Goal: Information Seeking & Learning: Find specific fact

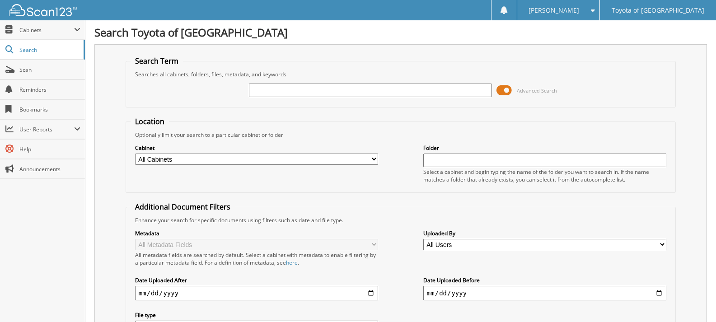
click at [289, 156] on select "All Cabinets ACCOUNTS PAYABLE CAR DEALS PARTS SERVICE RO Needs Filing" at bounding box center [256, 159] width 243 height 11
select select "24106"
click at [135, 154] on select "All Cabinets ACCOUNTS PAYABLE CAR DEALS PARTS SERVICE RO Needs Filing" at bounding box center [256, 159] width 243 height 11
click at [454, 159] on input "text" at bounding box center [544, 161] width 243 height 14
type input "k"
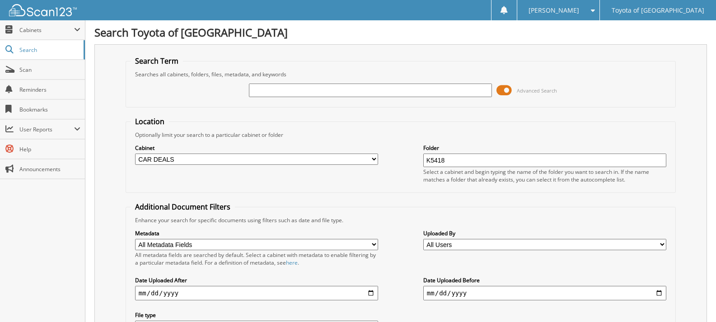
type input "K5418"
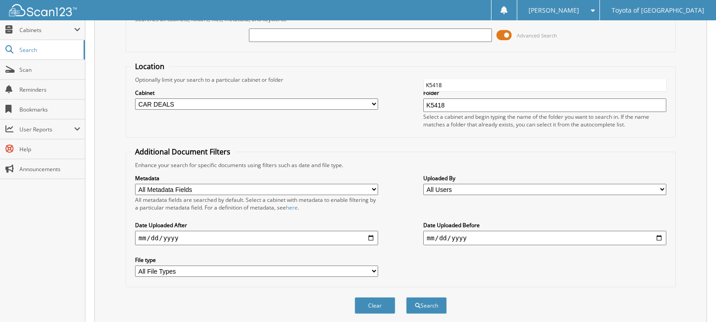
scroll to position [88, 0]
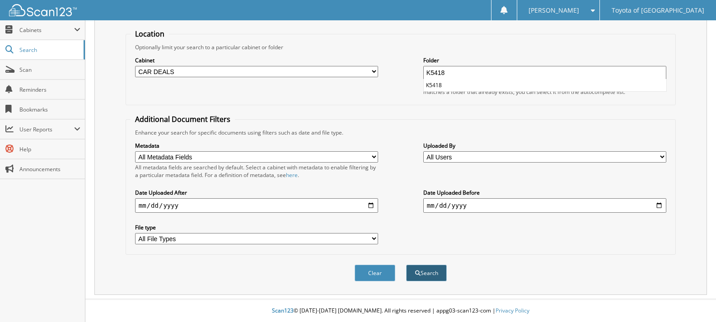
click at [434, 265] on button "Search" at bounding box center [426, 273] width 41 height 17
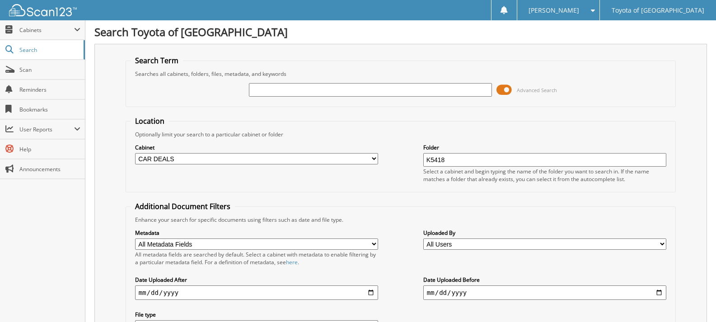
scroll to position [0, 0]
click at [410, 94] on input "text" at bounding box center [370, 91] width 243 height 14
type input "K5418"
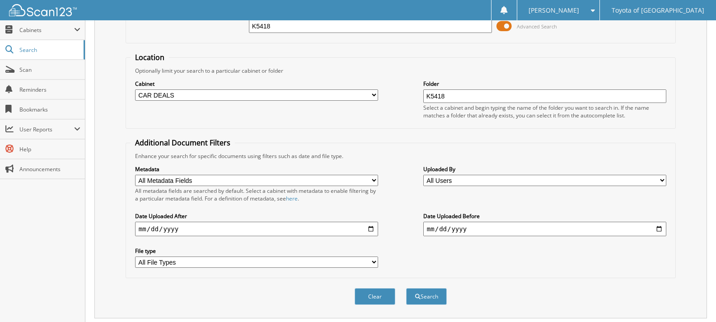
scroll to position [120, 0]
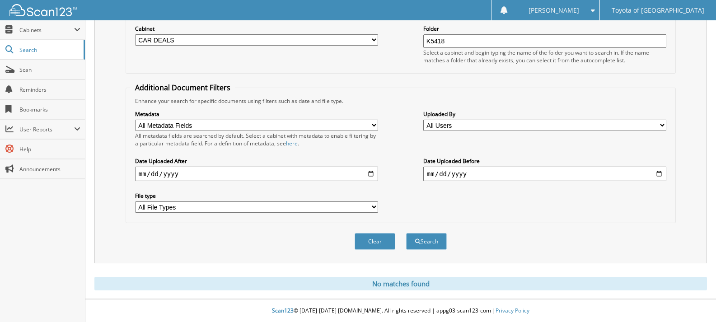
click at [475, 126] on select "All Users Aayush Thakkar Abigail Giles adiyah whittington AJ REILLY Alaysia Dou…" at bounding box center [544, 125] width 243 height 11
select select "70092"
click at [423, 120] on select "All Users Aayush Thakkar Abigail Giles adiyah whittington AJ REILLY Alaysia Dou…" at bounding box center [544, 125] width 243 height 11
click at [423, 243] on button "Search" at bounding box center [426, 241] width 41 height 17
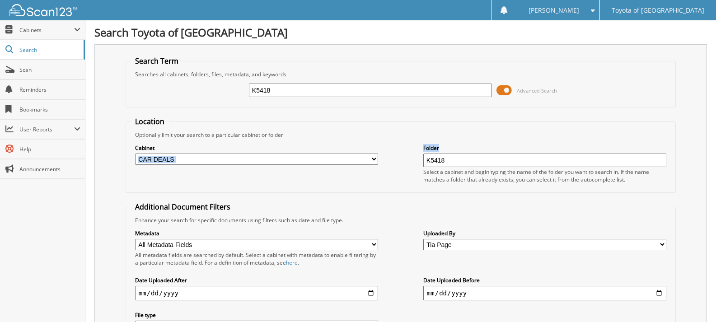
drag, startPoint x: 470, startPoint y: 167, endPoint x: 392, endPoint y: 165, distance: 78.6
click at [392, 165] on div "Cabinet All Cabinets ACCOUNTS PAYABLE CAR DEALS PARTS SERVICE RO Needs Filing K…" at bounding box center [401, 163] width 540 height 49
click at [453, 172] on div "Select a cabinet and begin typing the name of the folder you want to search in.…" at bounding box center [544, 175] width 243 height 15
drag, startPoint x: 453, startPoint y: 164, endPoint x: 414, endPoint y: 163, distance: 38.9
click at [414, 163] on div "Cabinet All Cabinets ACCOUNTS PAYABLE CAR DEALS PARTS SERVICE RO Needs Filing K…" at bounding box center [401, 163] width 540 height 49
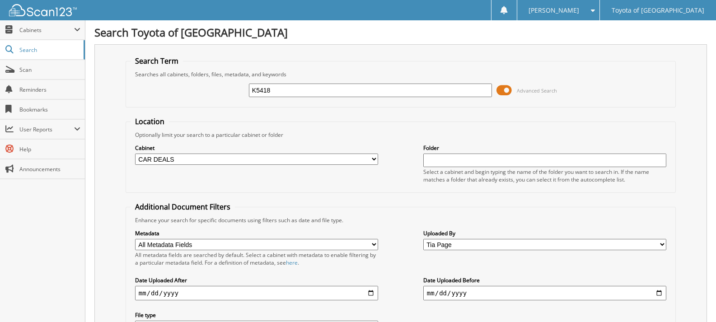
click at [313, 156] on select "All Cabinets ACCOUNTS PAYABLE CAR DEALS PARTS SERVICE RO Needs Filing" at bounding box center [256, 159] width 243 height 11
click at [381, 126] on fieldset "Location Optionally limit your search to a particular cabinet or folder Cabinet…" at bounding box center [401, 155] width 550 height 76
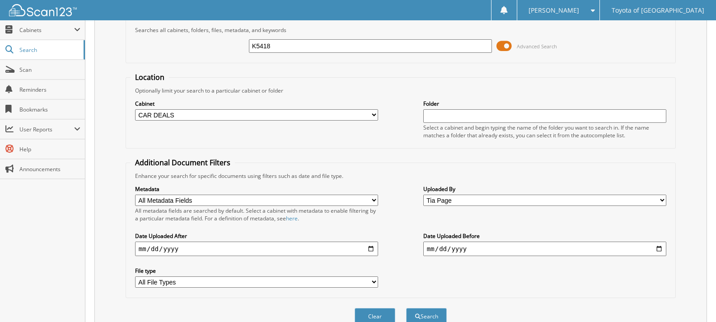
scroll to position [120, 0]
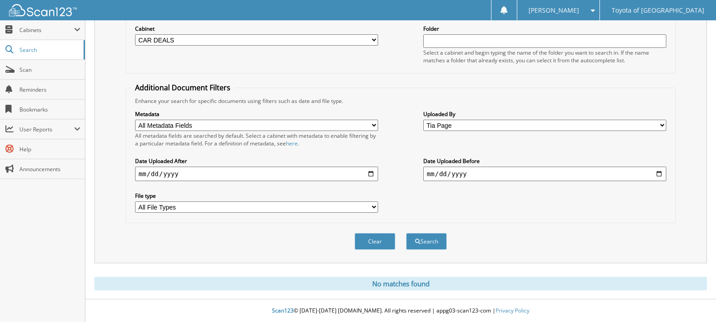
click at [483, 178] on input "date" at bounding box center [544, 174] width 243 height 14
type input "2025-09-17"
click at [406, 233] on button "Search" at bounding box center [426, 241] width 41 height 17
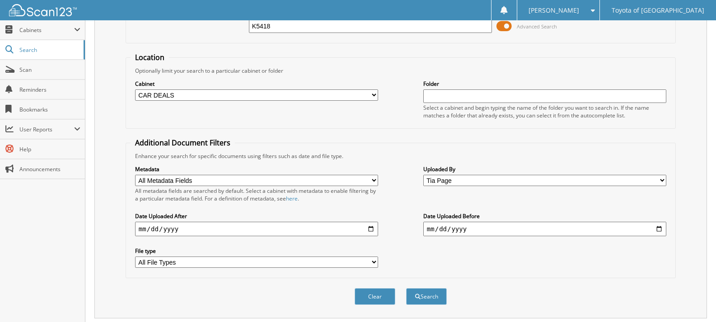
scroll to position [120, 0]
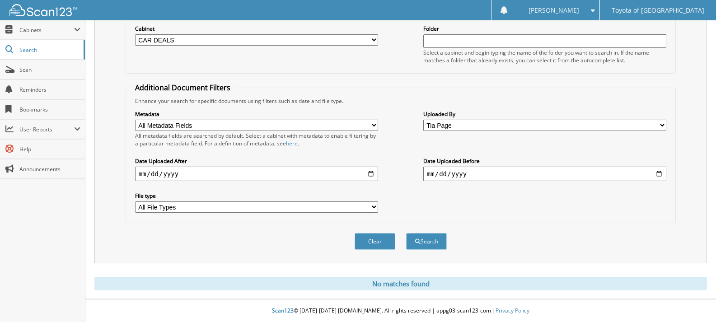
click at [290, 208] on select "All File Types CAB JPG PDF TXT" at bounding box center [256, 206] width 243 height 11
click at [300, 192] on label "File type" at bounding box center [256, 196] width 243 height 8
click at [300, 201] on select "All File Types CAB JPG PDF TXT" at bounding box center [256, 206] width 243 height 11
click at [285, 203] on select "All File Types CAB JPG PDF TXT" at bounding box center [256, 206] width 243 height 11
click at [286, 201] on div "File type All File Types CAB JPG PDF TXT" at bounding box center [256, 202] width 243 height 23
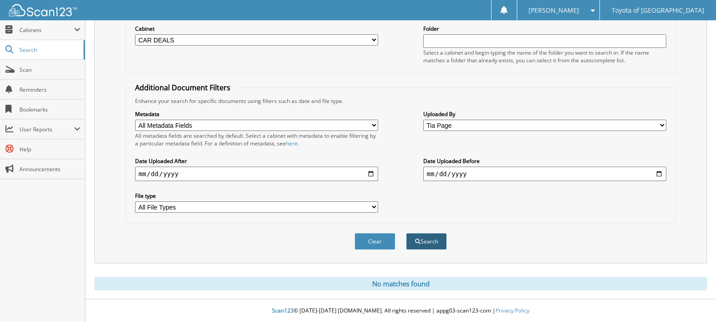
click at [426, 244] on button "Search" at bounding box center [426, 241] width 41 height 17
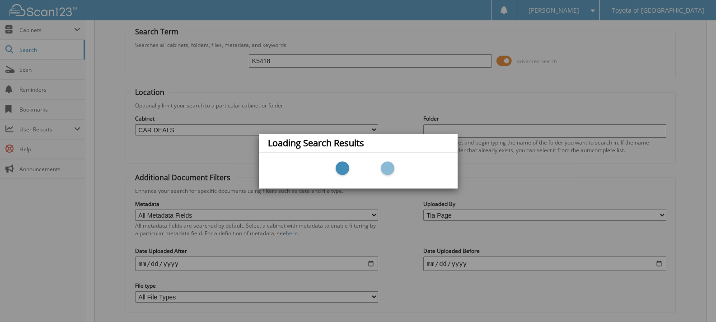
scroll to position [0, 0]
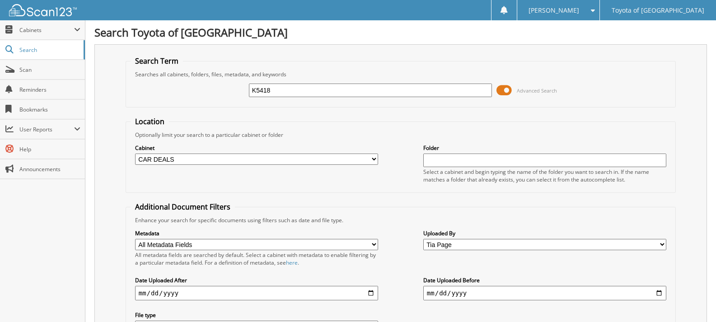
click at [282, 89] on input "K5418" at bounding box center [370, 91] width 243 height 14
click at [81, 38] on span "Cabinets" at bounding box center [42, 29] width 85 height 19
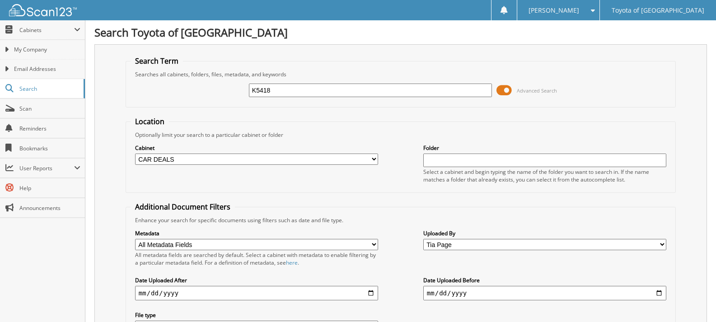
scroll to position [45, 0]
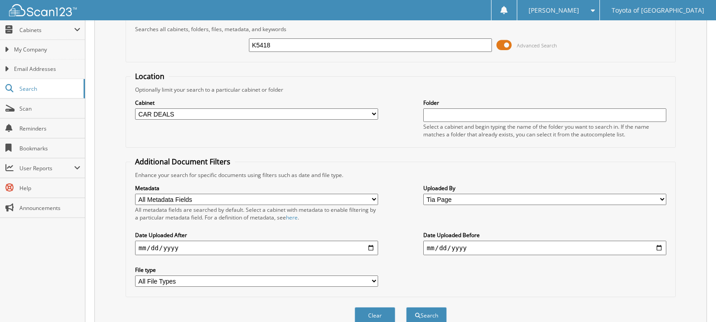
click at [471, 250] on input "2025-09-17" at bounding box center [544, 248] width 243 height 14
drag, startPoint x: 487, startPoint y: 250, endPoint x: 304, endPoint y: 256, distance: 182.2
click at [304, 256] on div "Metadata All Metadata Fields VIN Customer Name Date of Sale All metadata fields…" at bounding box center [401, 235] width 540 height 113
click at [464, 252] on input "date" at bounding box center [544, 248] width 243 height 14
drag, startPoint x: 464, startPoint y: 252, endPoint x: 445, endPoint y: 252, distance: 19.0
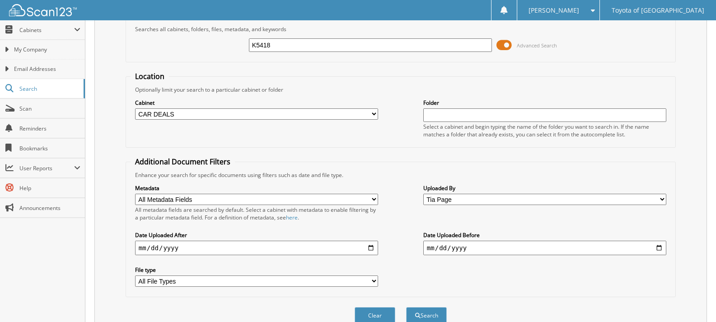
click at [445, 252] on input "date" at bounding box center [544, 248] width 243 height 14
click at [465, 241] on input "date" at bounding box center [544, 248] width 243 height 14
click at [460, 248] on input "date" at bounding box center [544, 248] width 243 height 14
click at [459, 248] on input "date" at bounding box center [544, 248] width 243 height 14
click at [482, 119] on input "text" at bounding box center [544, 115] width 243 height 14
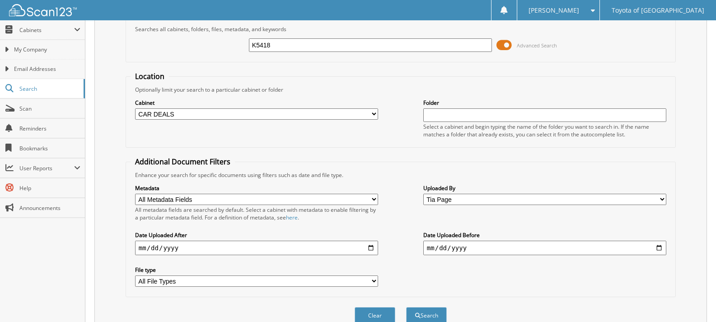
type input "K5418"
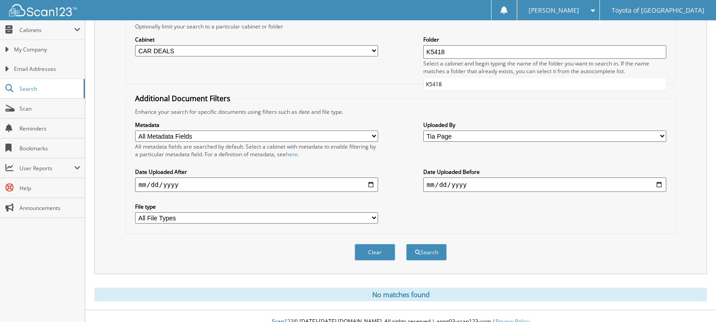
scroll to position [120, 0]
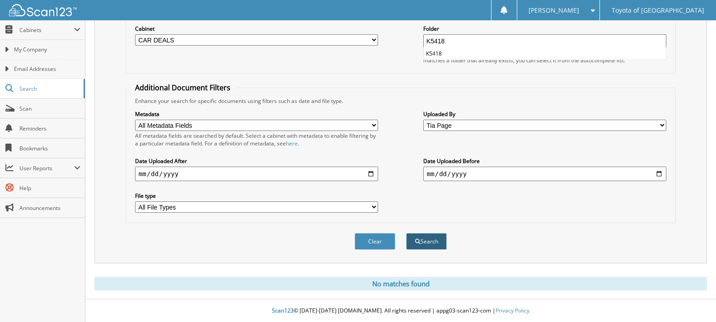
click at [443, 243] on button "Search" at bounding box center [426, 241] width 41 height 17
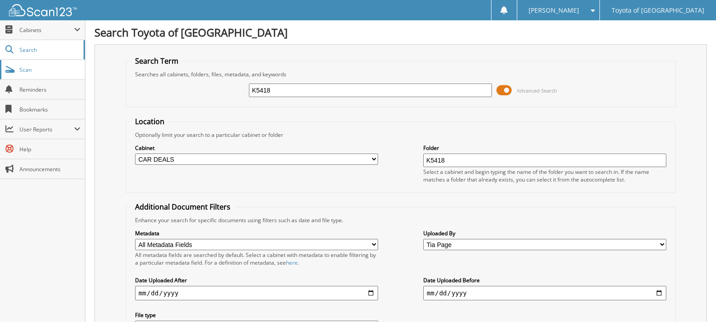
click at [42, 69] on span "Scan" at bounding box center [49, 70] width 61 height 8
type input "DK5655"
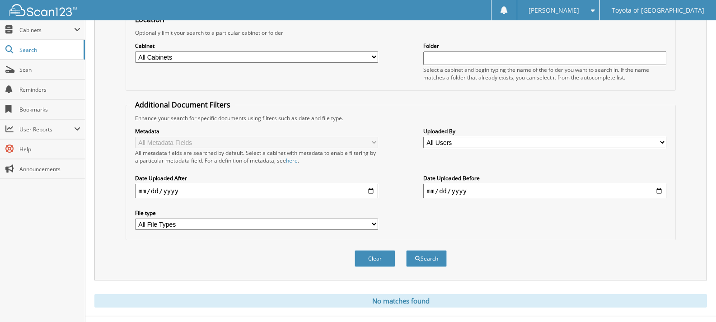
scroll to position [120, 0]
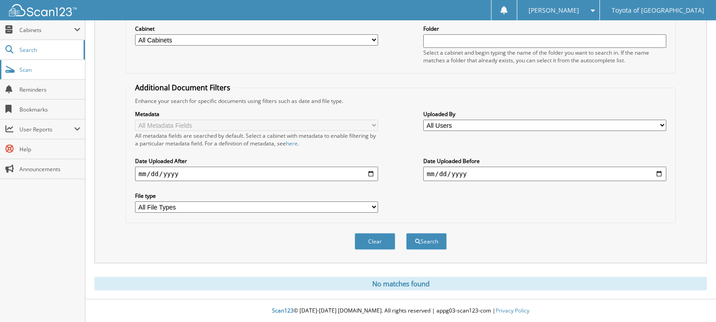
click at [47, 66] on span "Scan" at bounding box center [49, 70] width 61 height 8
